Goal: Task Accomplishment & Management: Manage account settings

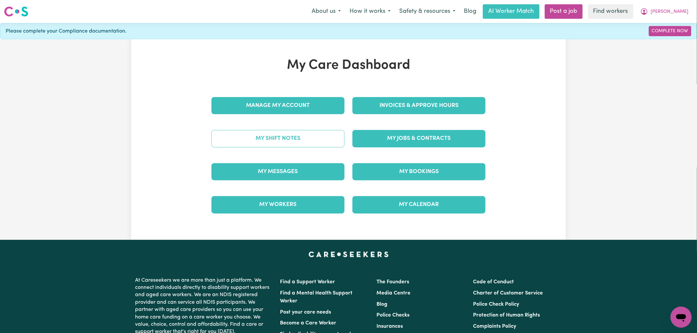
click at [301, 141] on link "My Shift Notes" at bounding box center [277, 138] width 133 height 17
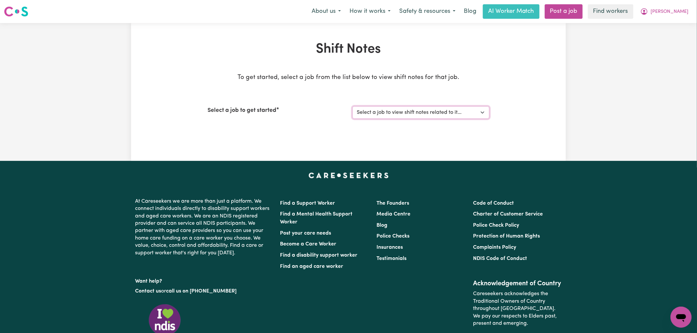
click at [446, 112] on select "Select a job to view shift notes related to it... [DEMOGRAPHIC_DATA] Support Wo…" at bounding box center [420, 112] width 137 height 13
select select "14850"
click at [352, 106] on select "Select a job to view shift notes related to it... [DEMOGRAPHIC_DATA] Support Wo…" at bounding box center [420, 112] width 137 height 13
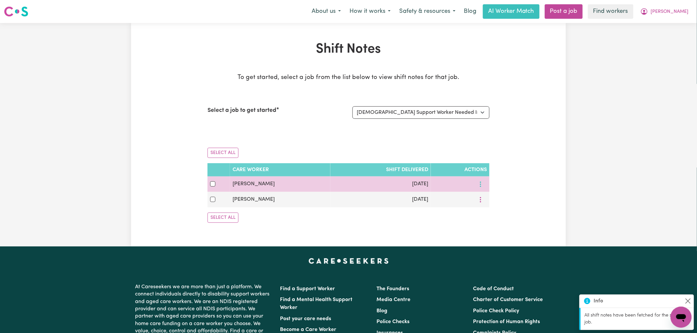
click at [479, 184] on icon "More options" at bounding box center [480, 184] width 7 height 7
click at [502, 212] on link "Download" at bounding box center [504, 212] width 54 height 13
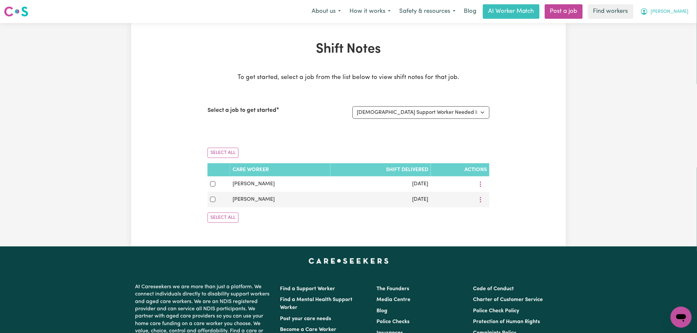
click at [676, 14] on button "[PERSON_NAME]" at bounding box center [664, 12] width 57 height 14
click at [672, 37] on link "Logout" at bounding box center [667, 38] width 52 height 13
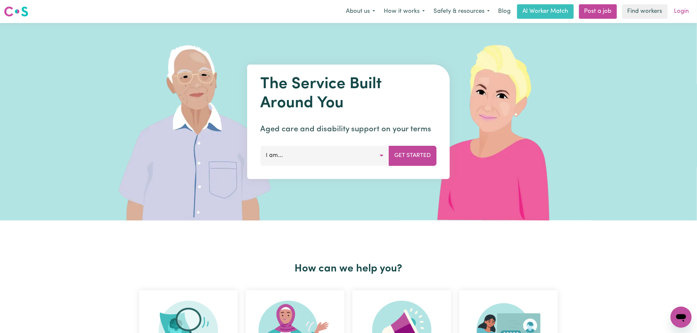
click at [680, 9] on link "Login" at bounding box center [681, 11] width 23 height 14
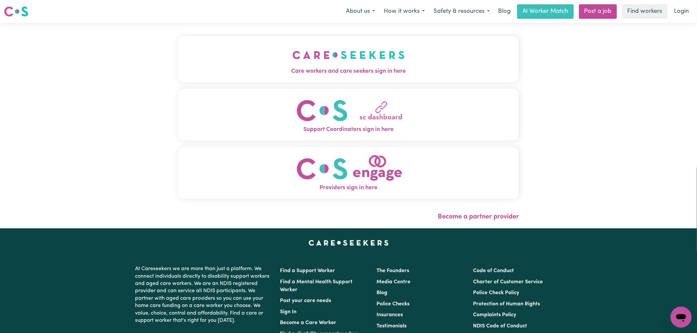
click at [293, 44] on img "Care workers and care seekers sign in here" at bounding box center [349, 55] width 112 height 24
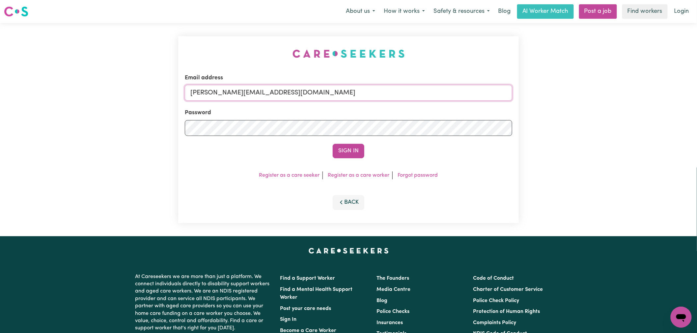
click at [333, 94] on input "[PERSON_NAME][EMAIL_ADDRESS][DOMAIN_NAME]" at bounding box center [348, 93] width 327 height 16
drag, startPoint x: 340, startPoint y: 92, endPoint x: 225, endPoint y: 93, distance: 115.6
click at [225, 93] on input "[EMAIL_ADDRESS][DOMAIN_NAME]" at bounding box center [348, 93] width 327 height 16
type input "[EMAIL_ADDRESS][DOMAIN_NAME]"
click at [348, 145] on button "Sign In" at bounding box center [349, 151] width 32 height 14
